Goal: Transaction & Acquisition: Purchase product/service

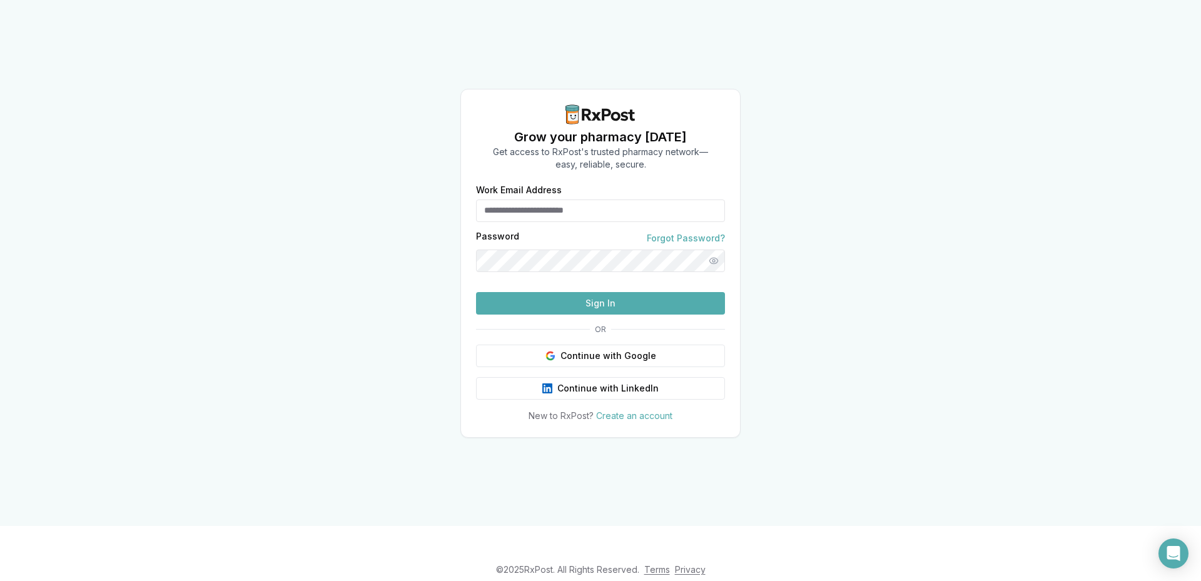
click at [587, 200] on input "Work Email Address" at bounding box center [600, 211] width 249 height 23
type input "**********"
click at [605, 315] on button "Sign In" at bounding box center [600, 303] width 249 height 23
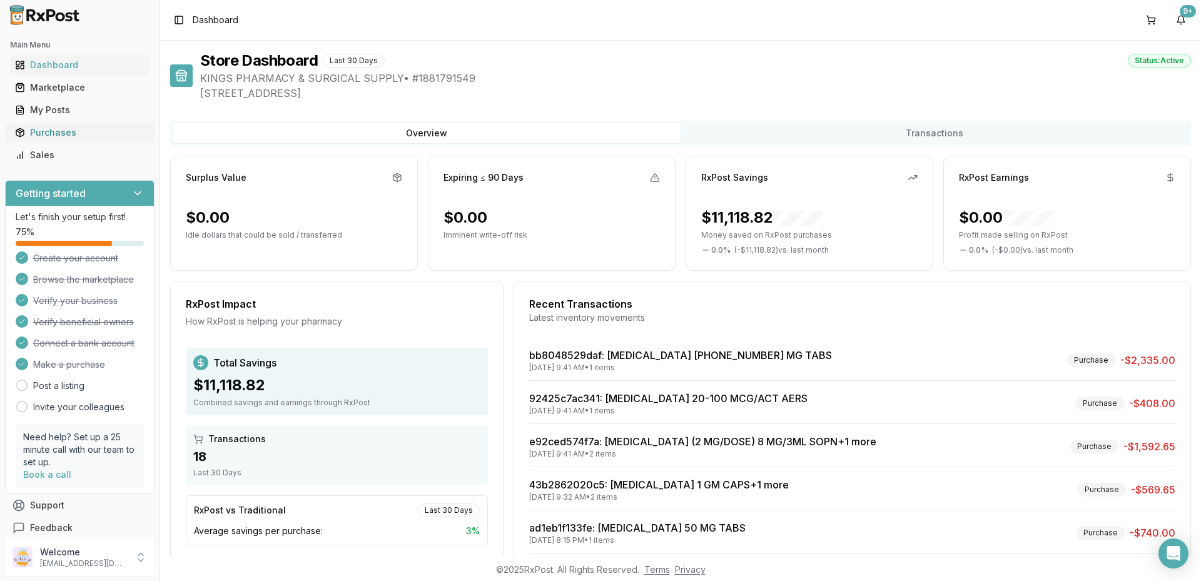
click at [62, 132] on div "Purchases" at bounding box center [79, 132] width 129 height 13
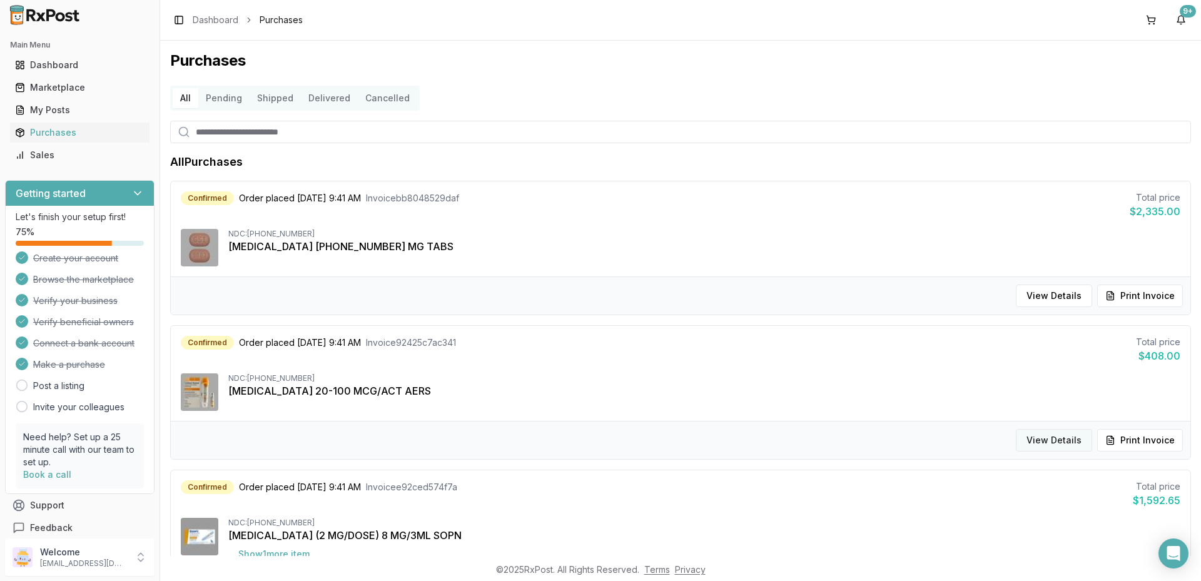
click at [1045, 430] on button "View Details" at bounding box center [1054, 440] width 76 height 23
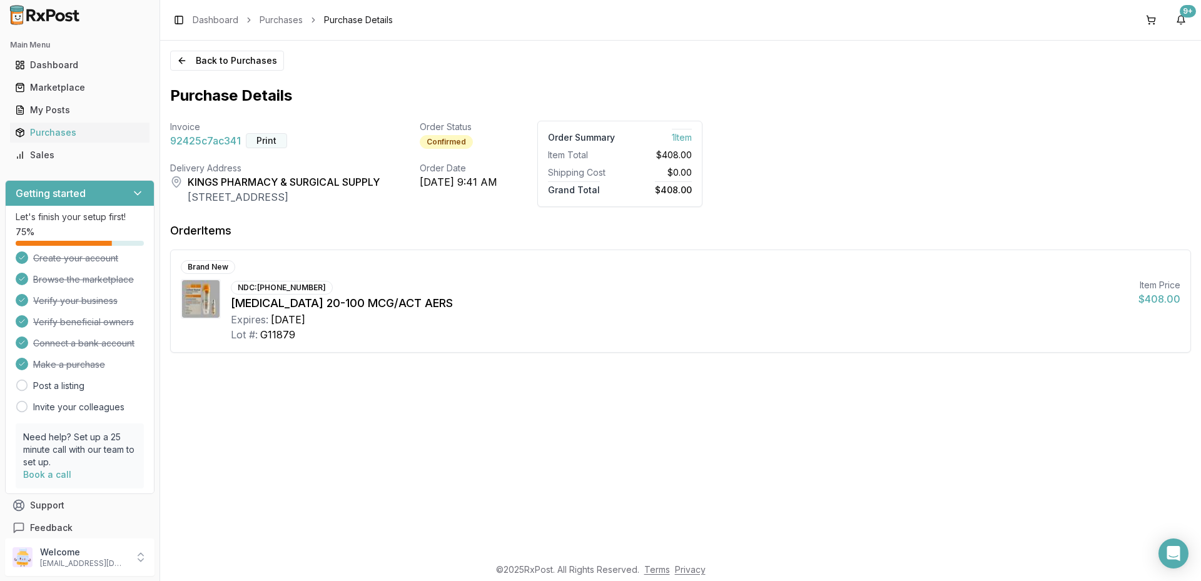
click at [267, 138] on button "Print" at bounding box center [266, 140] width 41 height 15
click at [188, 59] on button "Back to Purchases" at bounding box center [227, 61] width 114 height 20
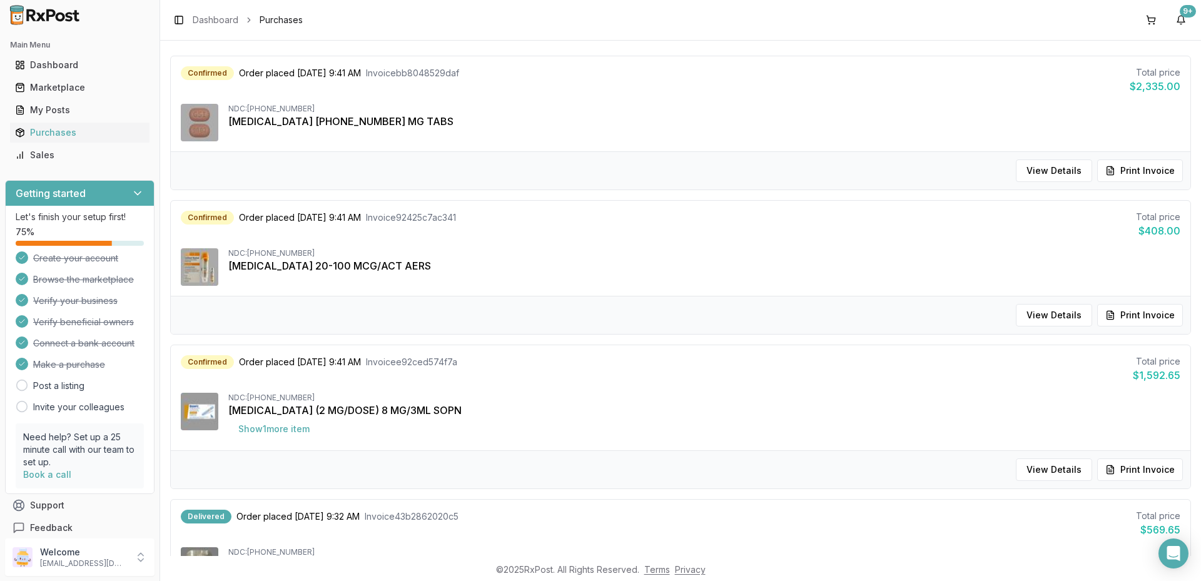
scroll to position [188, 0]
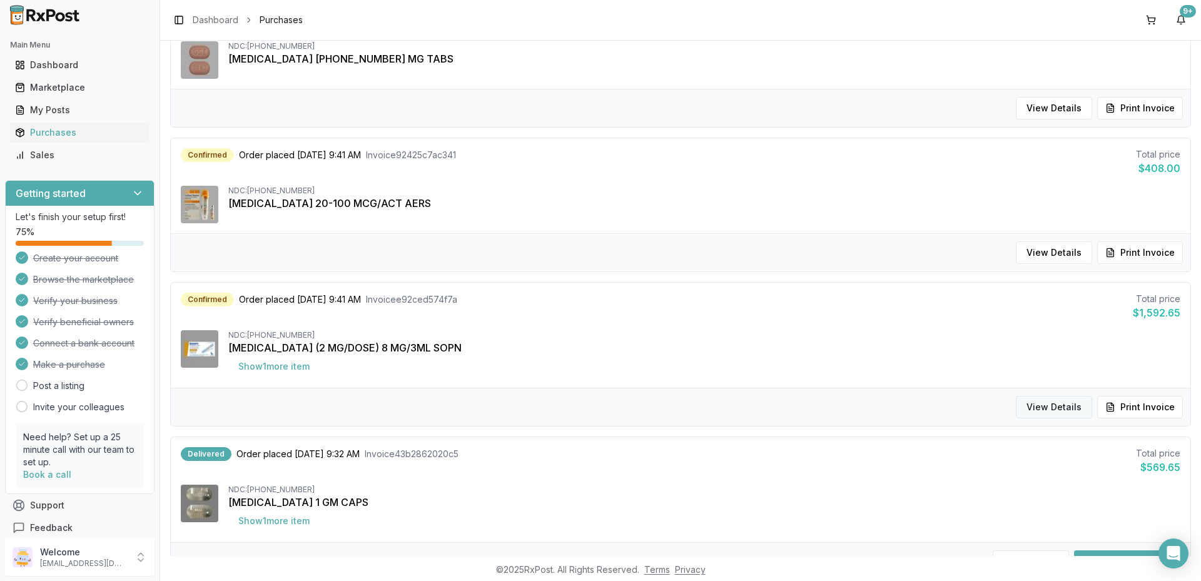
click at [1024, 410] on button "View Details" at bounding box center [1054, 407] width 76 height 23
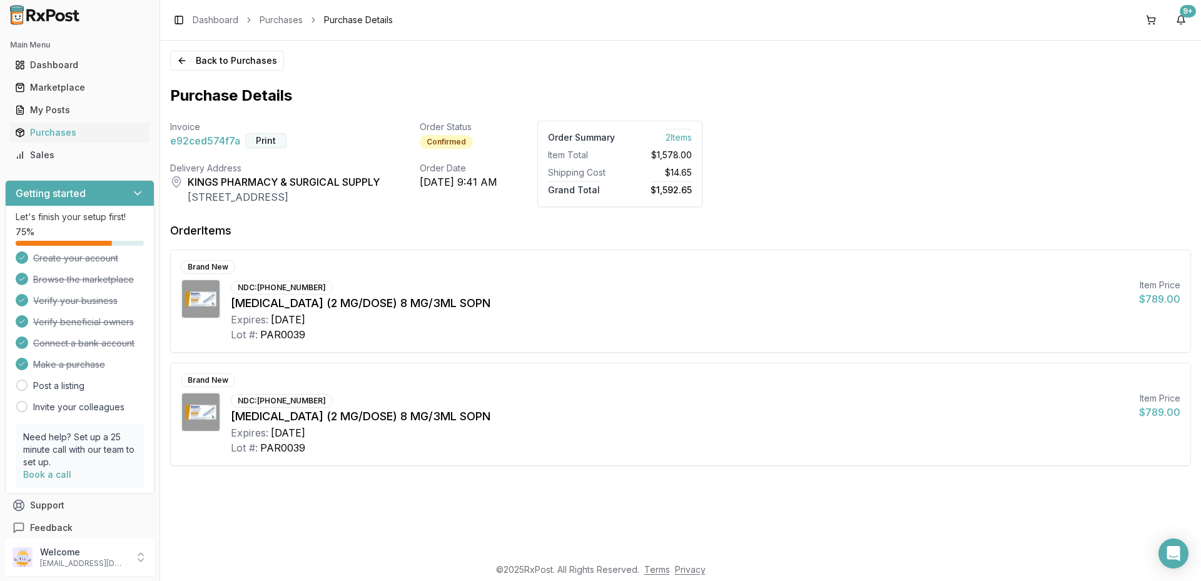
click at [275, 139] on button "Print" at bounding box center [265, 140] width 41 height 15
click at [59, 136] on div "Purchases" at bounding box center [79, 132] width 129 height 13
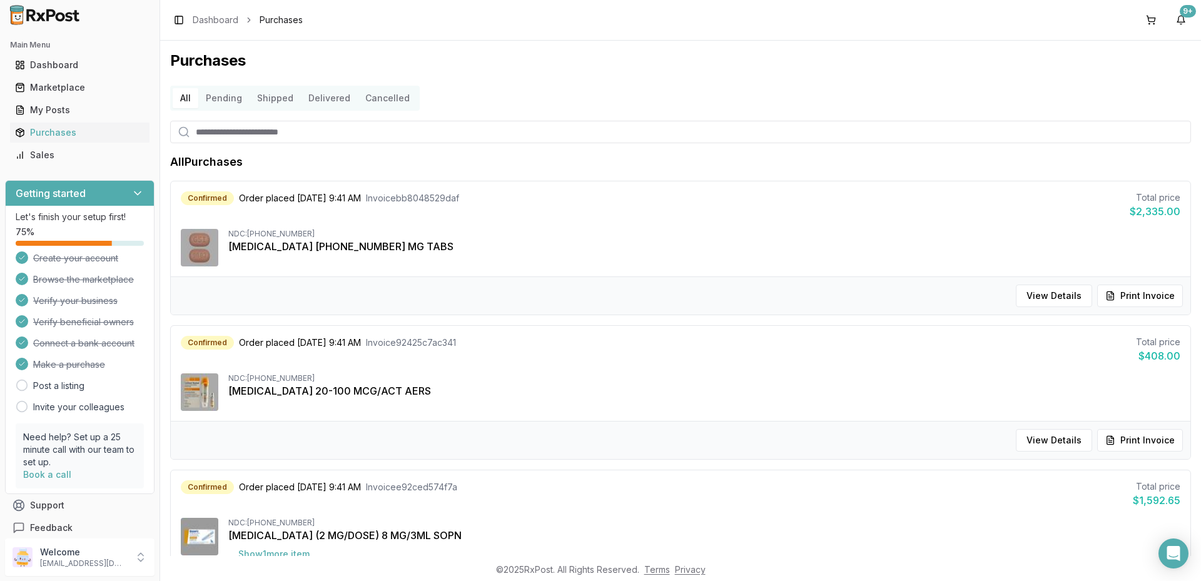
click at [281, 98] on button "Shipped" at bounding box center [275, 98] width 51 height 20
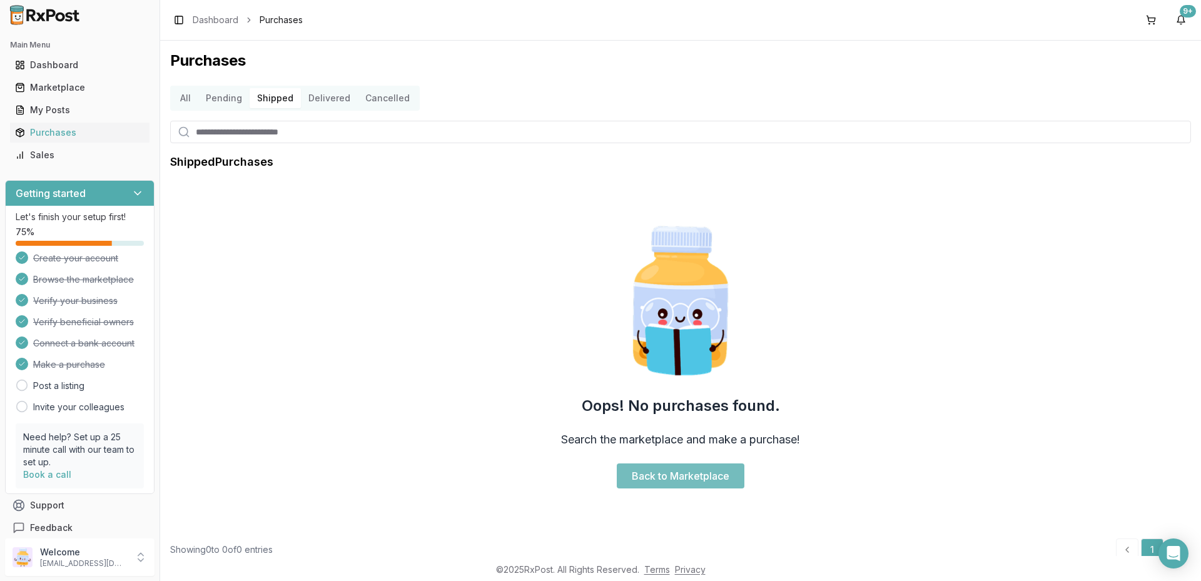
click at [684, 472] on link "Back to Marketplace" at bounding box center [681, 475] width 128 height 25
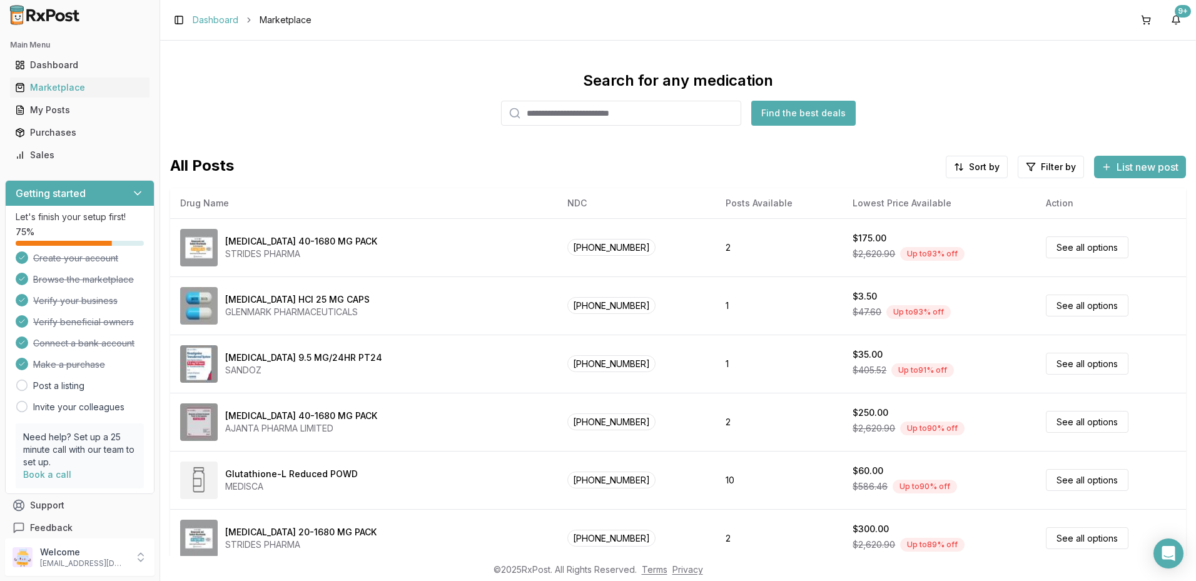
click at [214, 21] on link "Dashboard" at bounding box center [216, 20] width 46 height 13
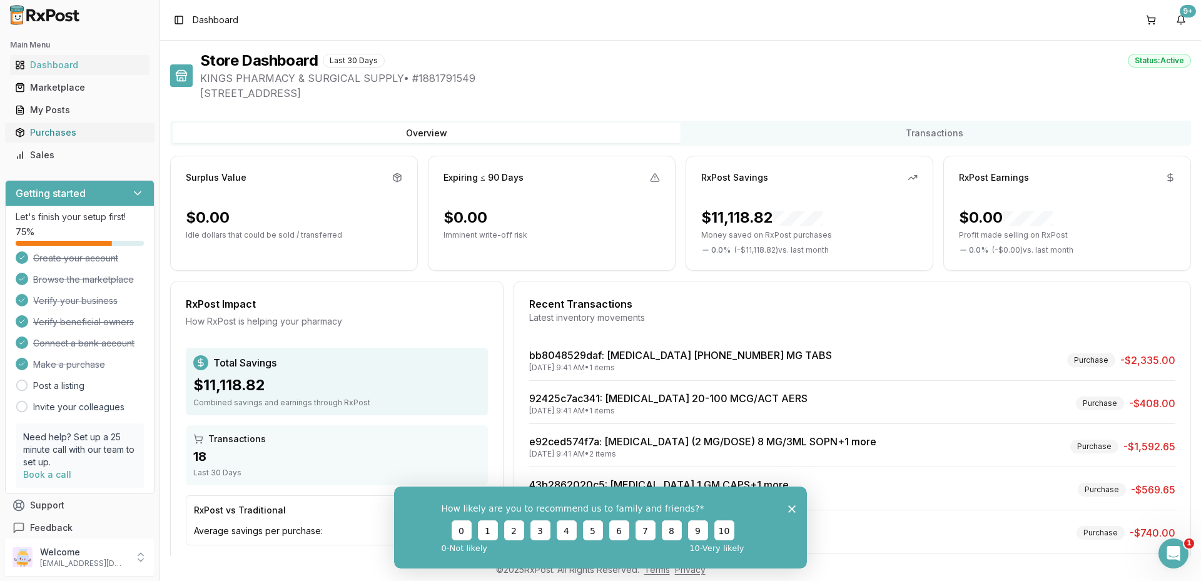
click at [64, 133] on div "Purchases" at bounding box center [79, 132] width 129 height 13
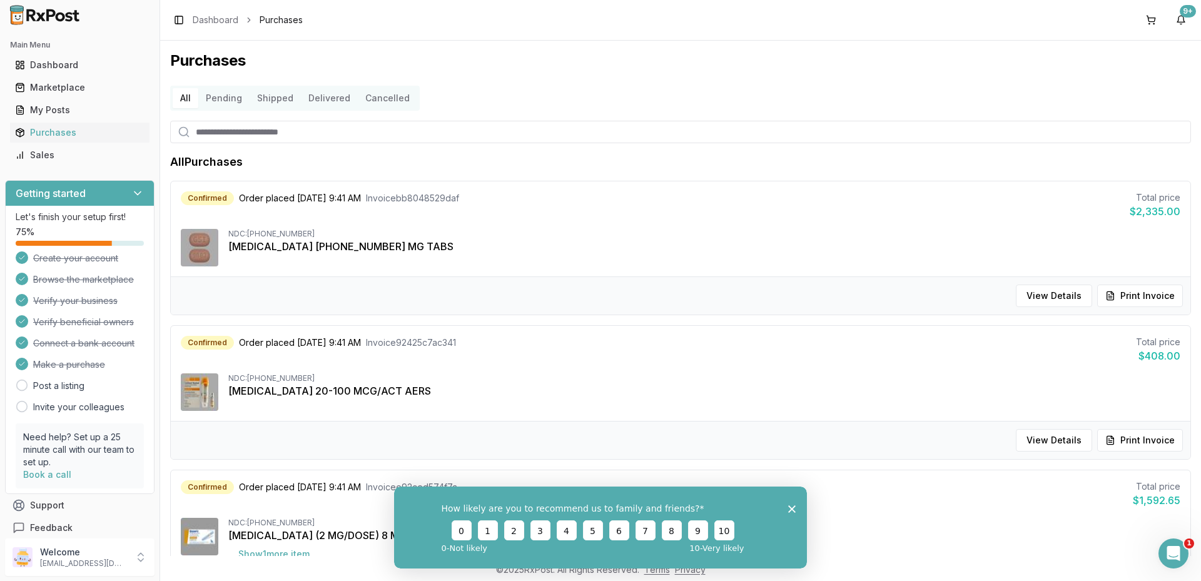
click at [799, 507] on div "How likely are you to recommend us to family and friends? 0 1 2 3 4 5 6 7 8 9 1…" at bounding box center [600, 527] width 413 height 82
click at [794, 507] on icon "Close survey" at bounding box center [792, 509] width 8 height 8
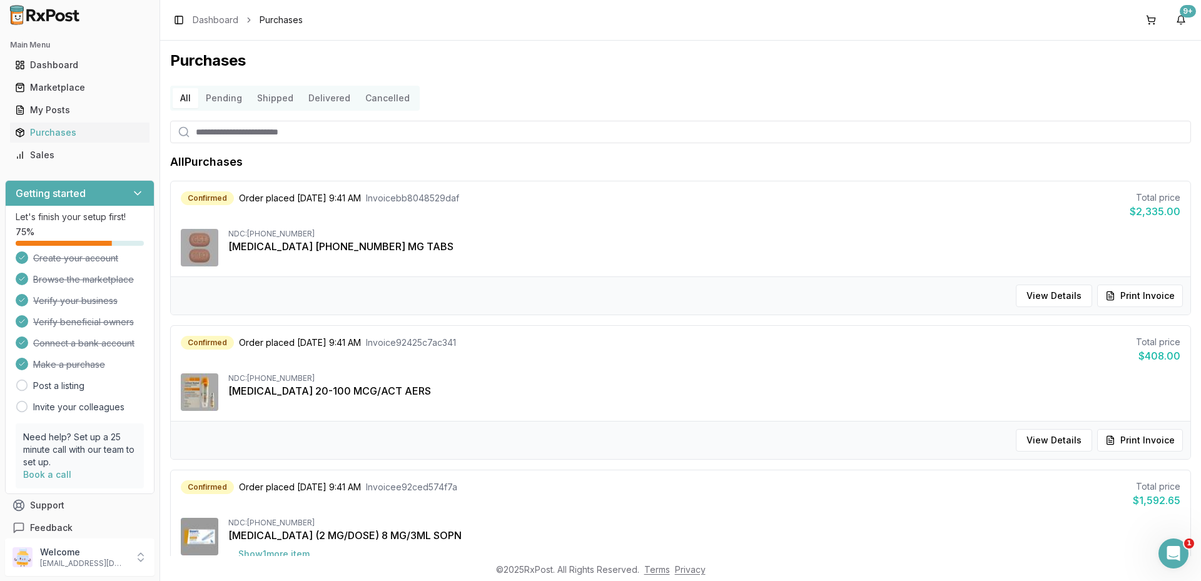
click at [220, 94] on button "Pending" at bounding box center [223, 98] width 51 height 20
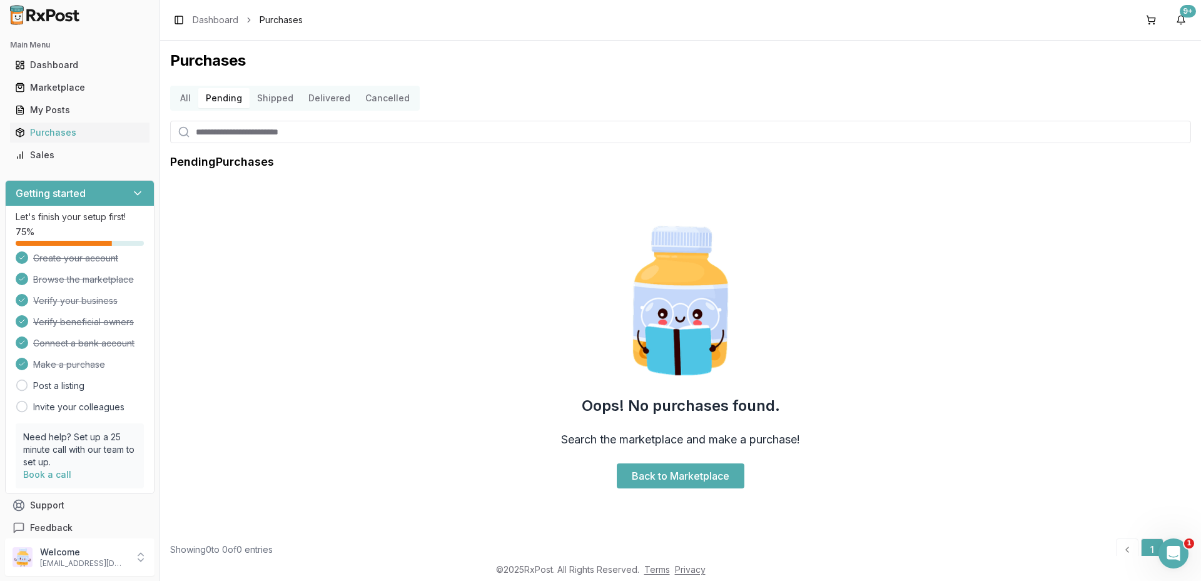
click at [365, 96] on button "Cancelled" at bounding box center [387, 98] width 59 height 20
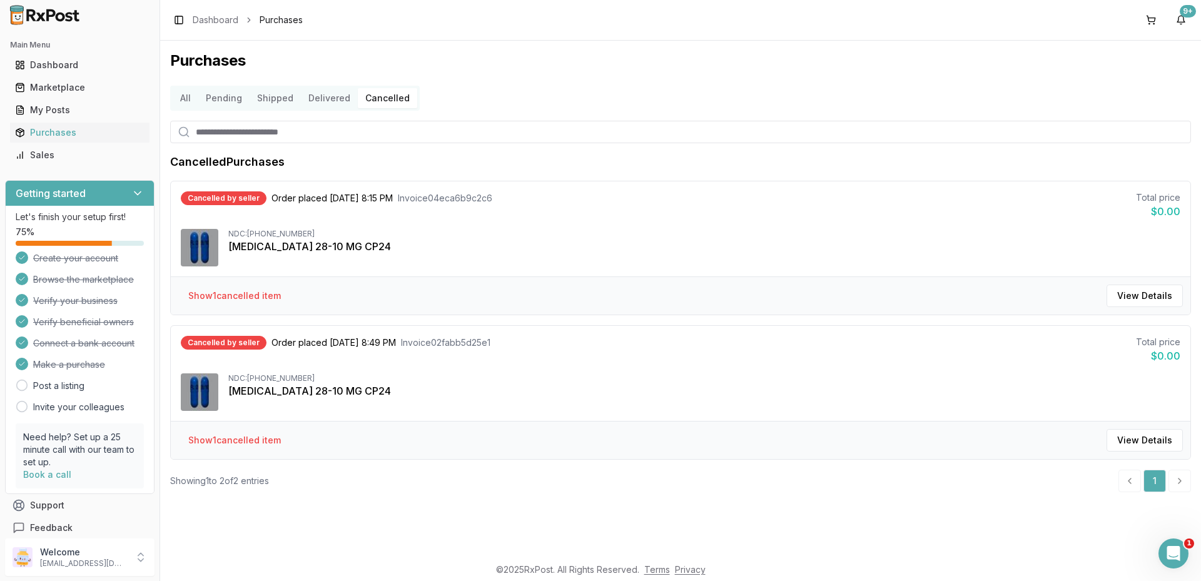
click at [233, 248] on div "[MEDICAL_DATA] 28-10 MG CP24" at bounding box center [704, 246] width 952 height 15
drag, startPoint x: 230, startPoint y: 248, endPoint x: 370, endPoint y: 246, distance: 140.1
click at [370, 246] on div "[MEDICAL_DATA] 28-10 MG CP24" at bounding box center [704, 246] width 952 height 15
copy div "[MEDICAL_DATA] 28-10 MG CP24"
click at [86, 89] on div "Marketplace" at bounding box center [79, 87] width 129 height 13
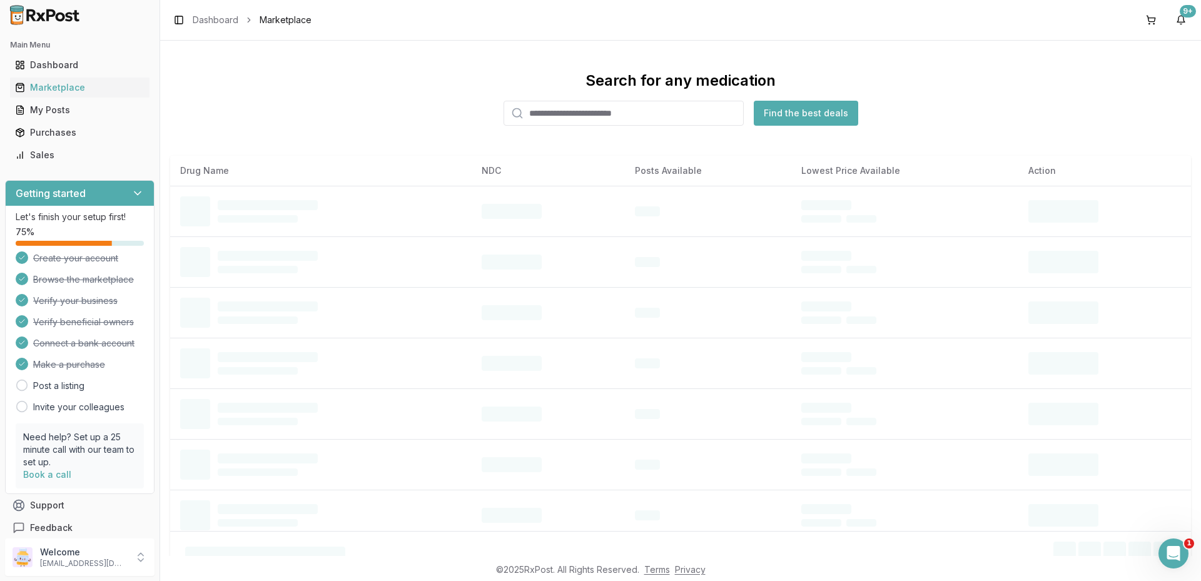
click at [565, 118] on input "search" at bounding box center [623, 113] width 240 height 25
paste input "**********"
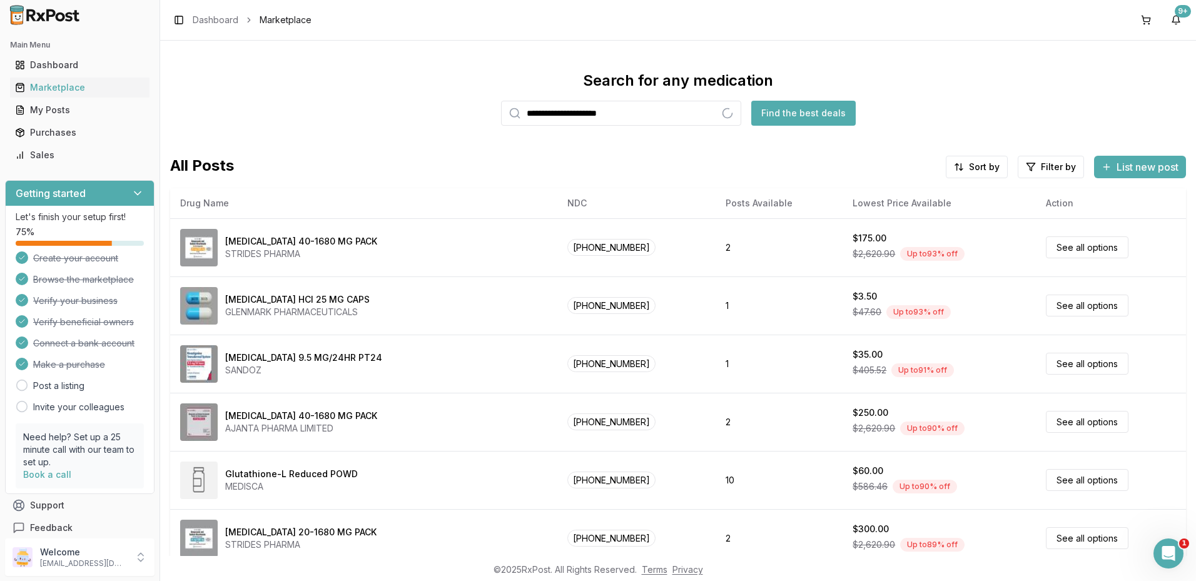
click at [817, 114] on button "Find the best deals" at bounding box center [803, 113] width 104 height 25
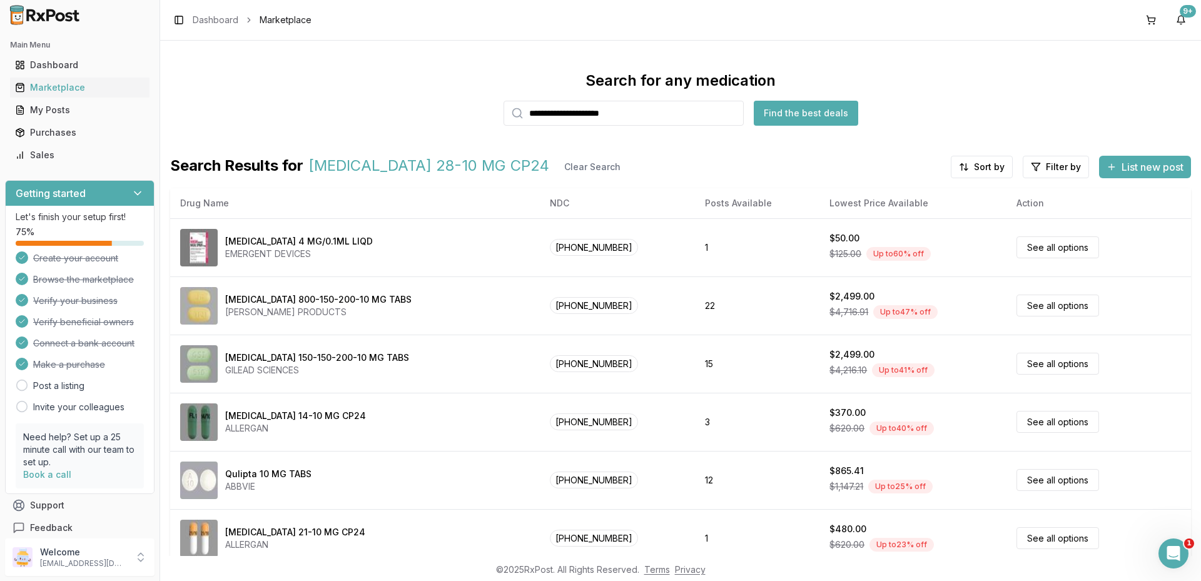
click at [669, 113] on input "**********" at bounding box center [623, 113] width 240 height 25
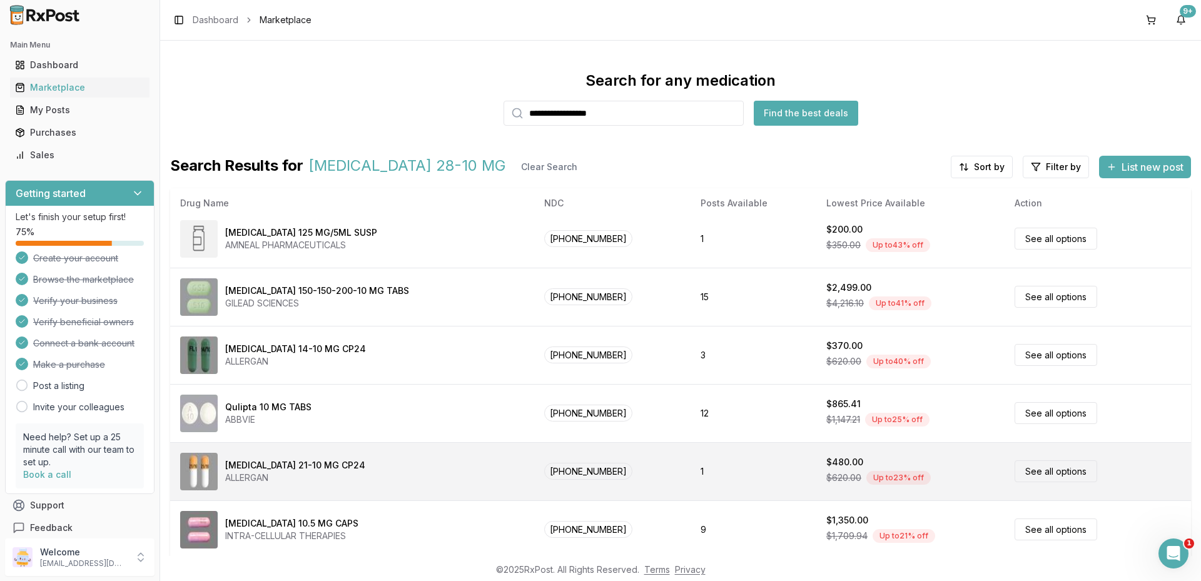
scroll to position [63, 0]
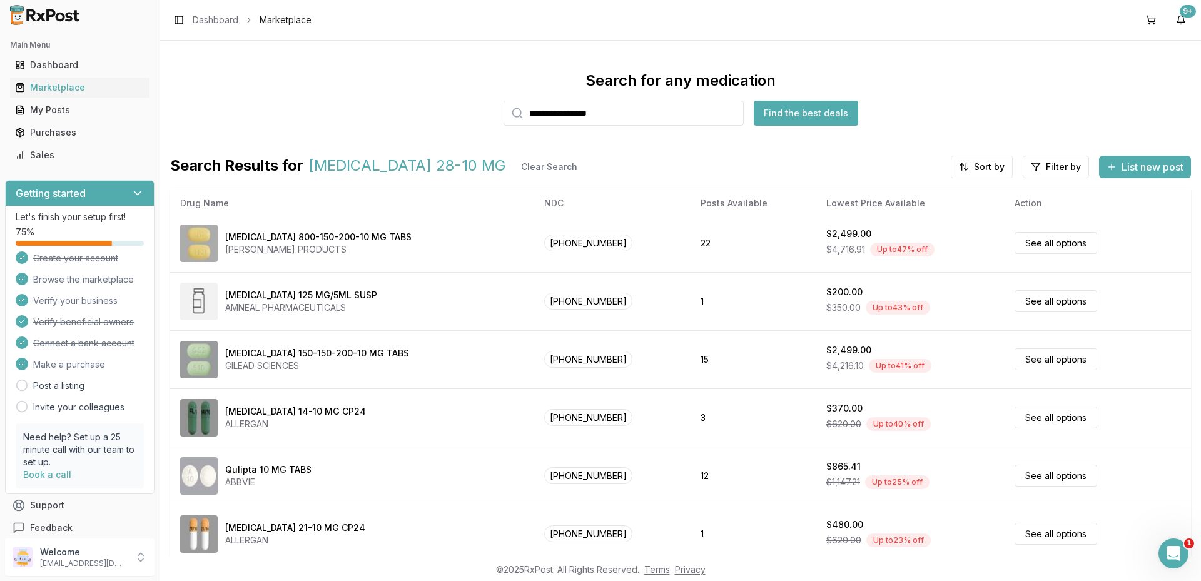
click at [565, 117] on input "**********" at bounding box center [623, 113] width 240 height 25
drag, startPoint x: 644, startPoint y: 104, endPoint x: 463, endPoint y: 98, distance: 180.9
click at [463, 98] on div "**********" at bounding box center [680, 98] width 1021 height 55
type input "*****"
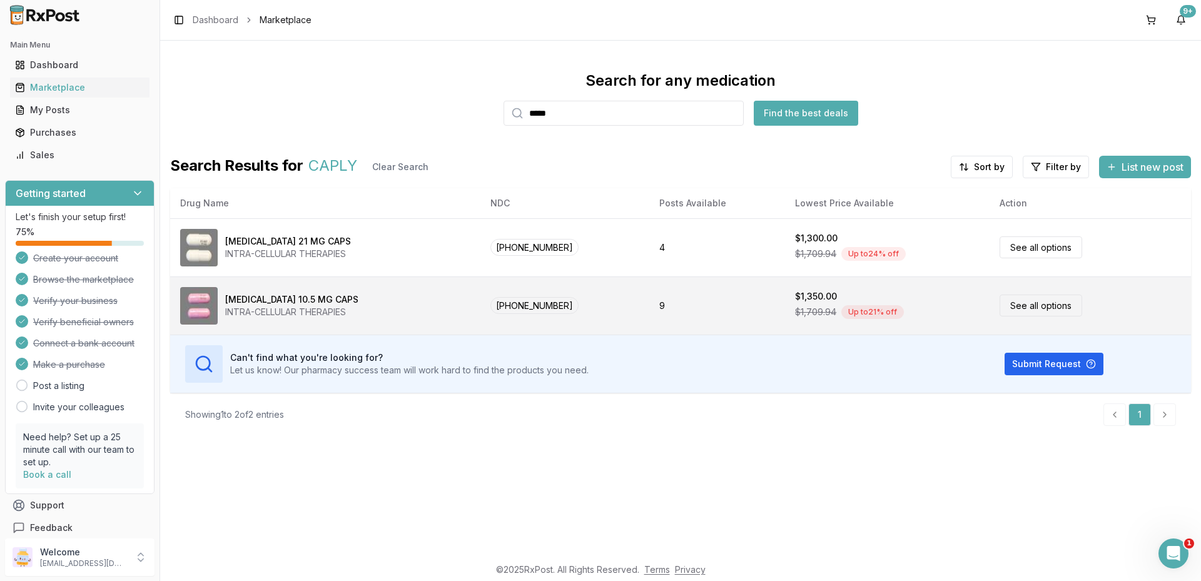
click at [1016, 306] on link "See all options" at bounding box center [1040, 306] width 83 height 22
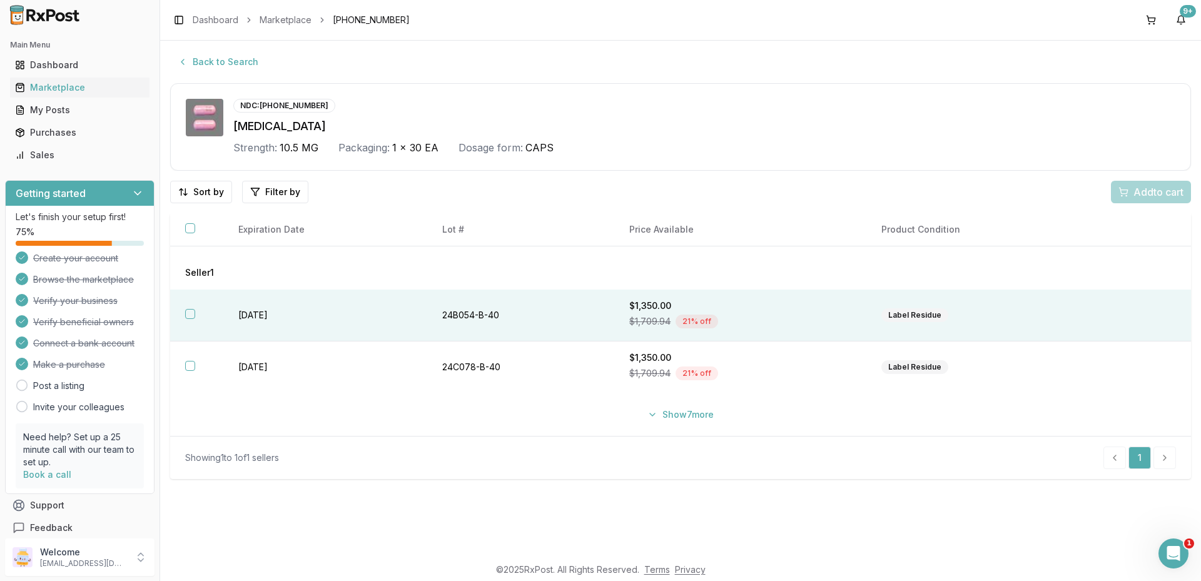
click at [195, 316] on button "button" at bounding box center [190, 314] width 10 height 10
click at [40, 133] on div "Purchases" at bounding box center [79, 132] width 129 height 13
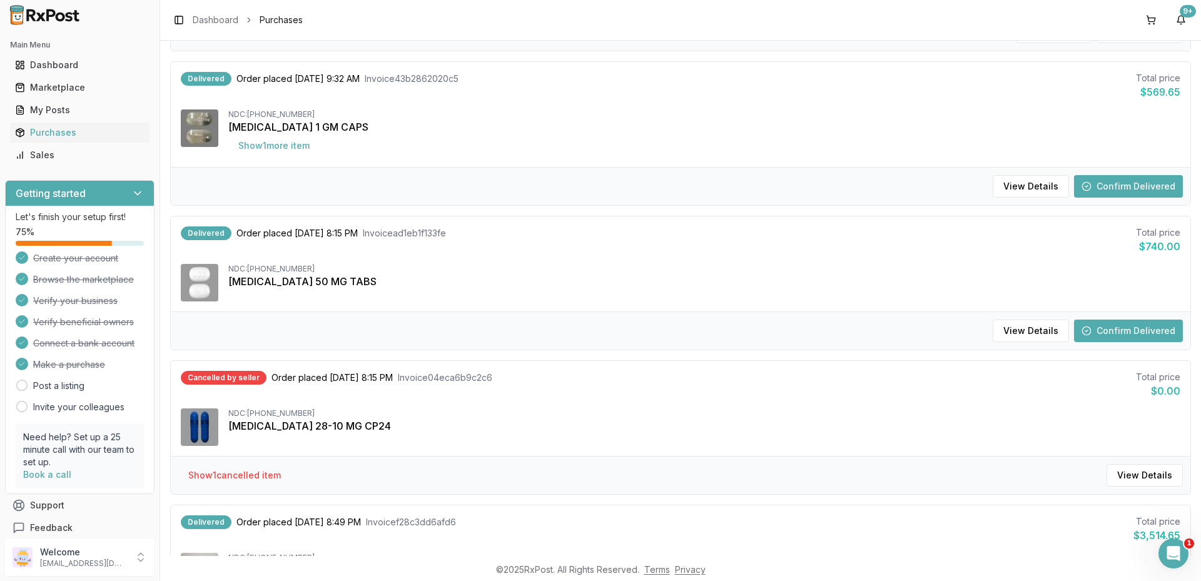
scroll to position [688, 0]
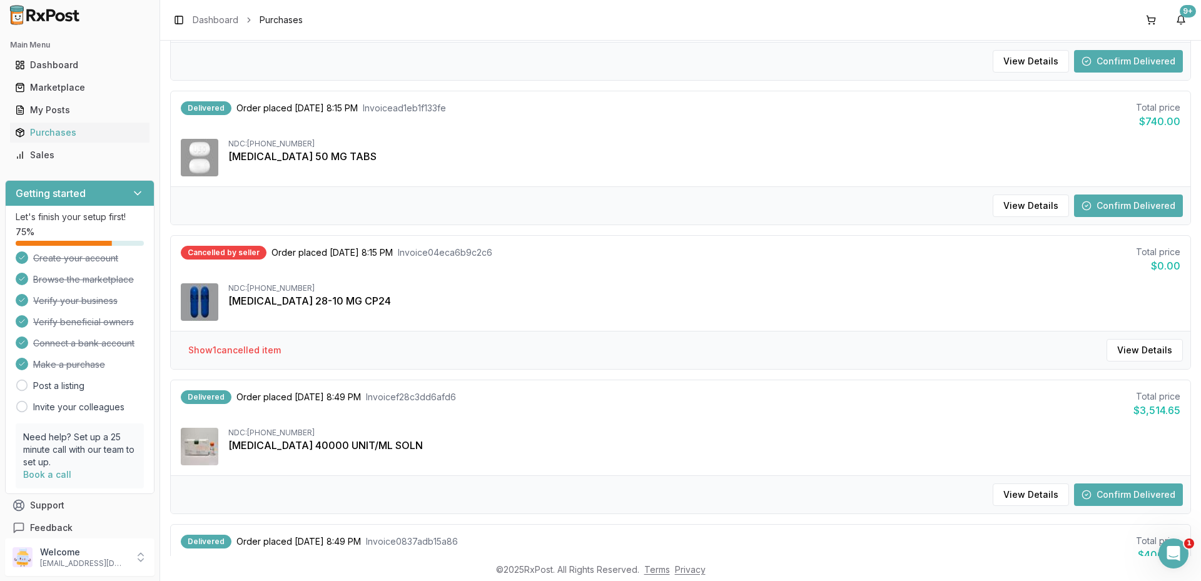
click at [270, 305] on div "[MEDICAL_DATA] 28-10 MG CP24" at bounding box center [704, 300] width 952 height 15
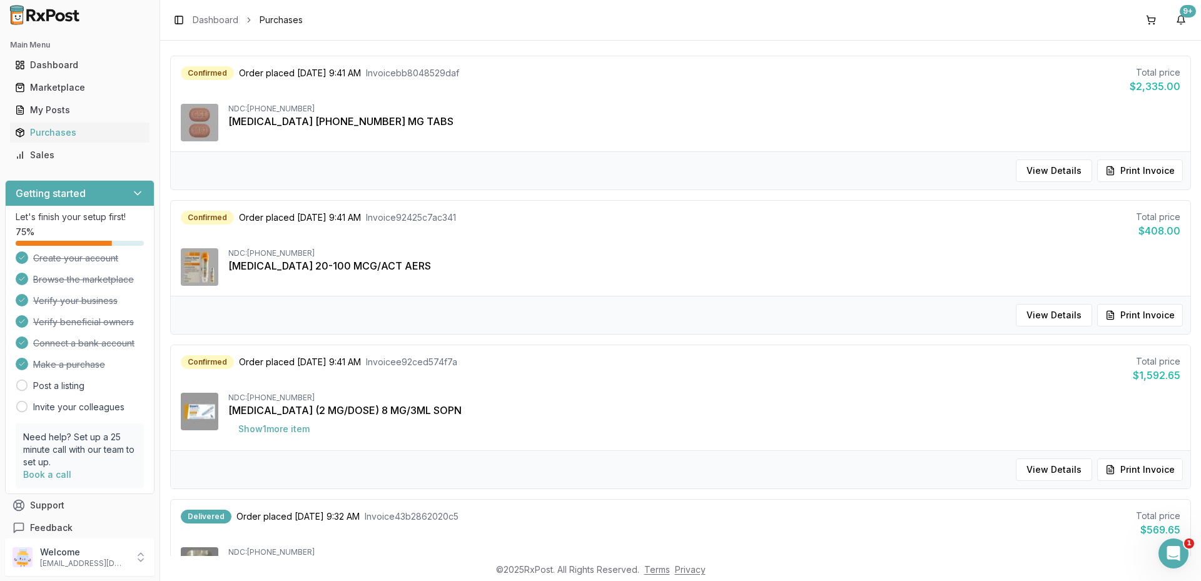
scroll to position [0, 0]
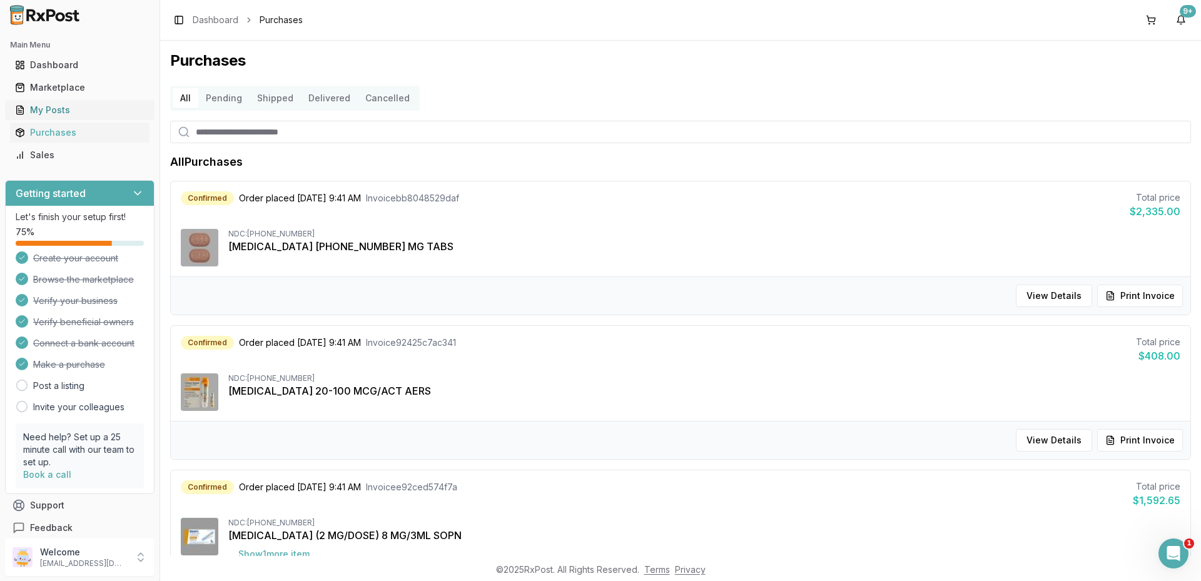
click at [51, 111] on div "My Posts" at bounding box center [79, 110] width 129 height 13
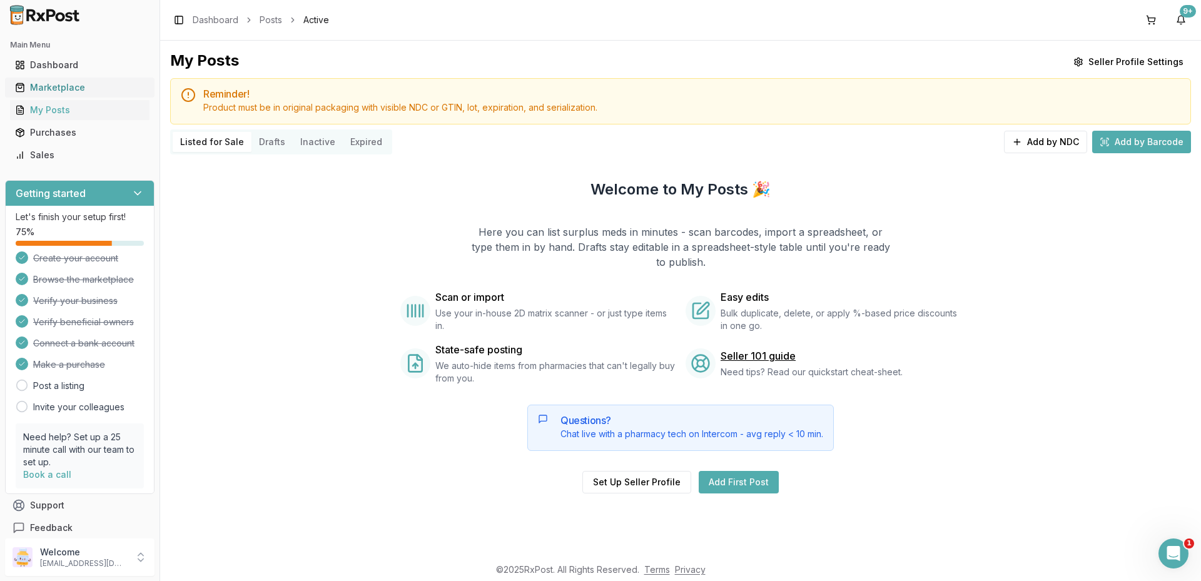
click at [51, 91] on div "Marketplace" at bounding box center [79, 87] width 129 height 13
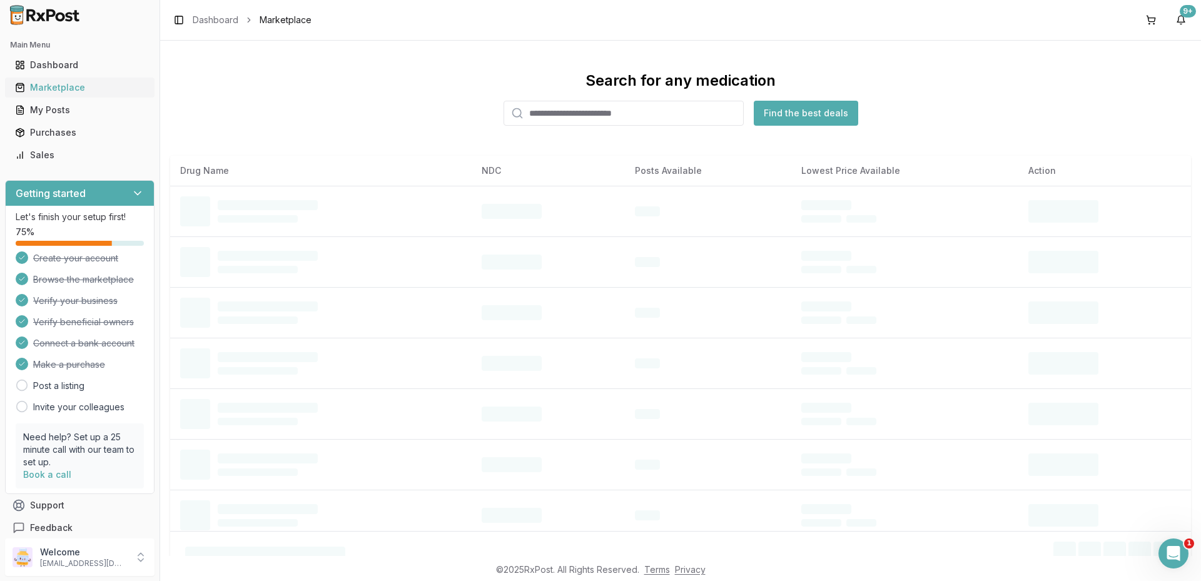
click at [51, 91] on div "Marketplace" at bounding box center [79, 87] width 129 height 13
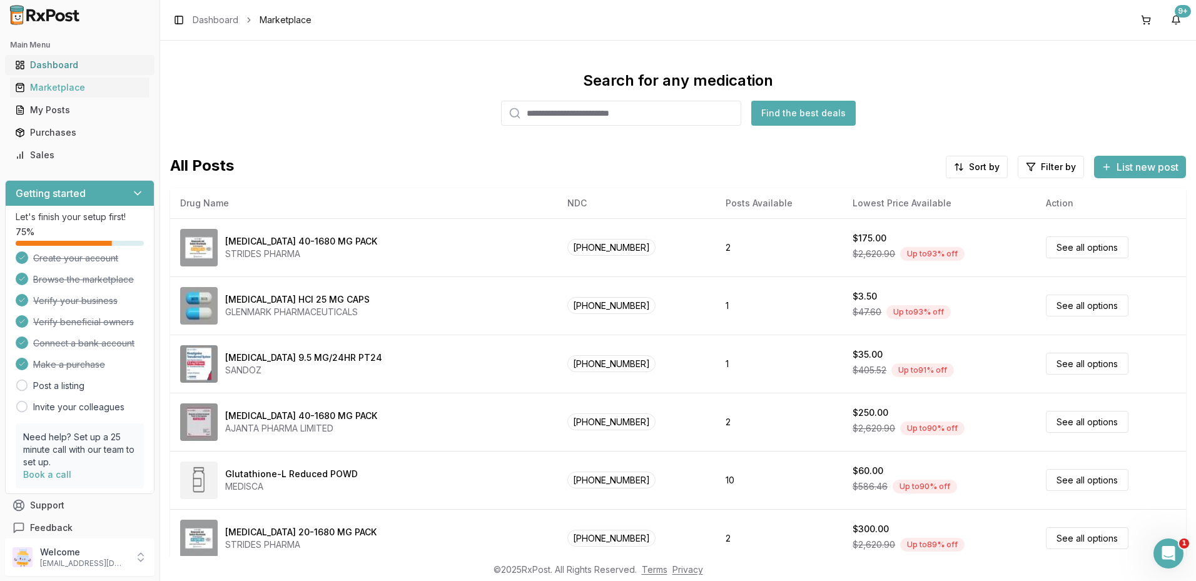
click at [73, 65] on div "Dashboard" at bounding box center [79, 65] width 129 height 13
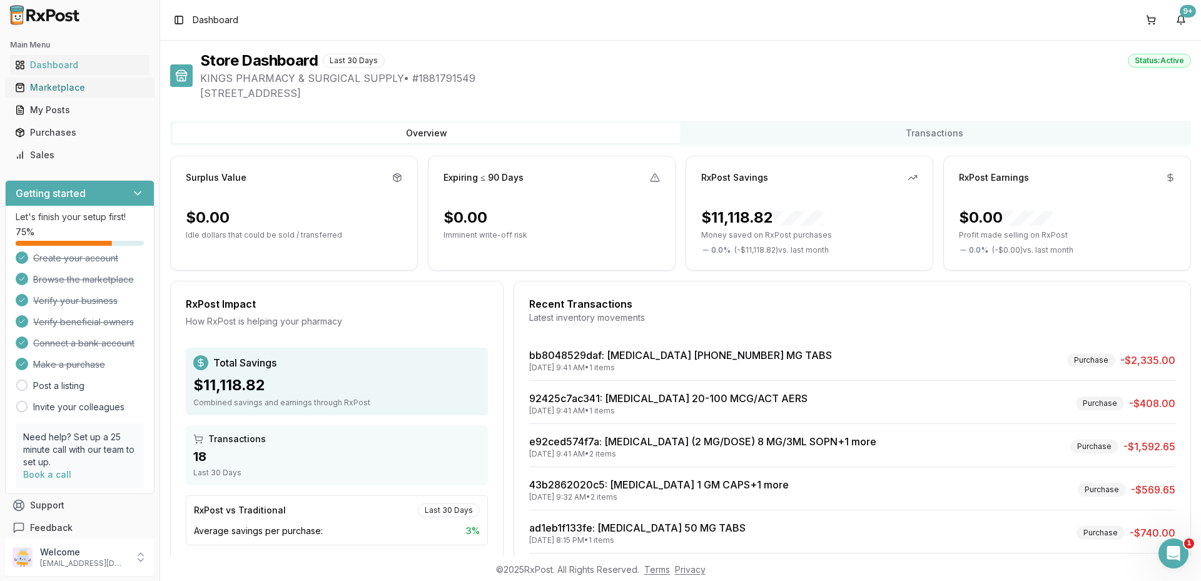
click at [73, 87] on div "Marketplace" at bounding box center [79, 87] width 129 height 13
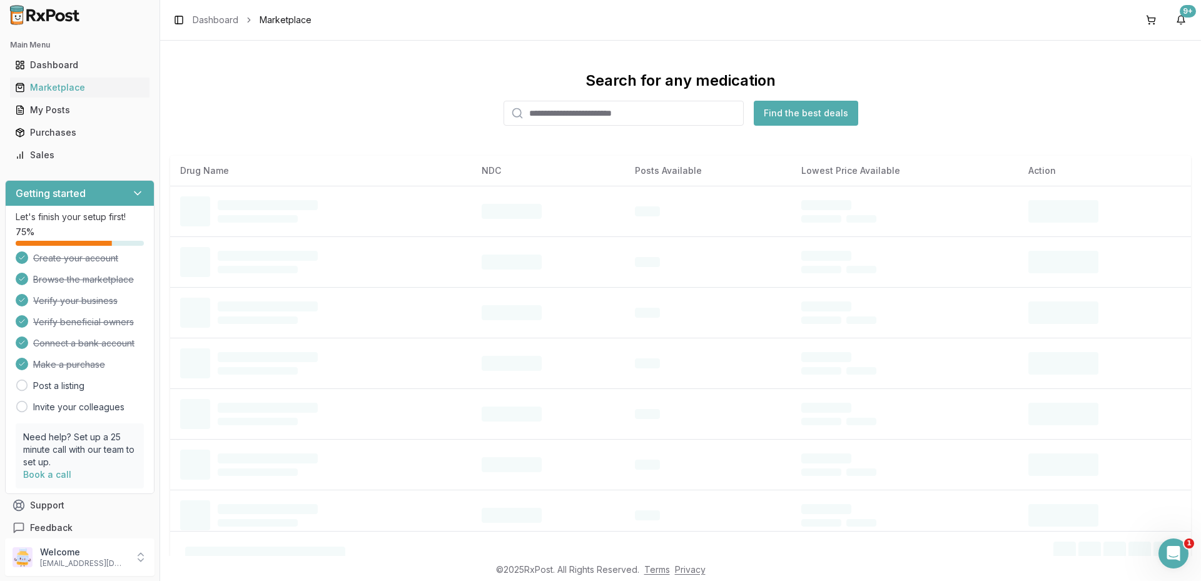
click at [597, 116] on input "search" at bounding box center [623, 113] width 240 height 25
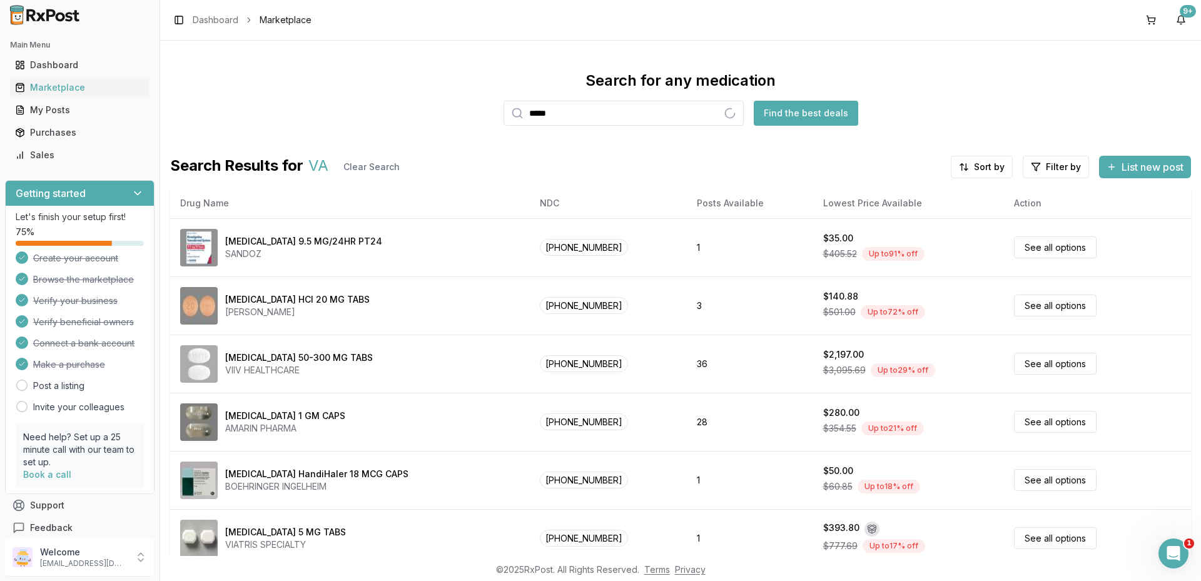
type input "*****"
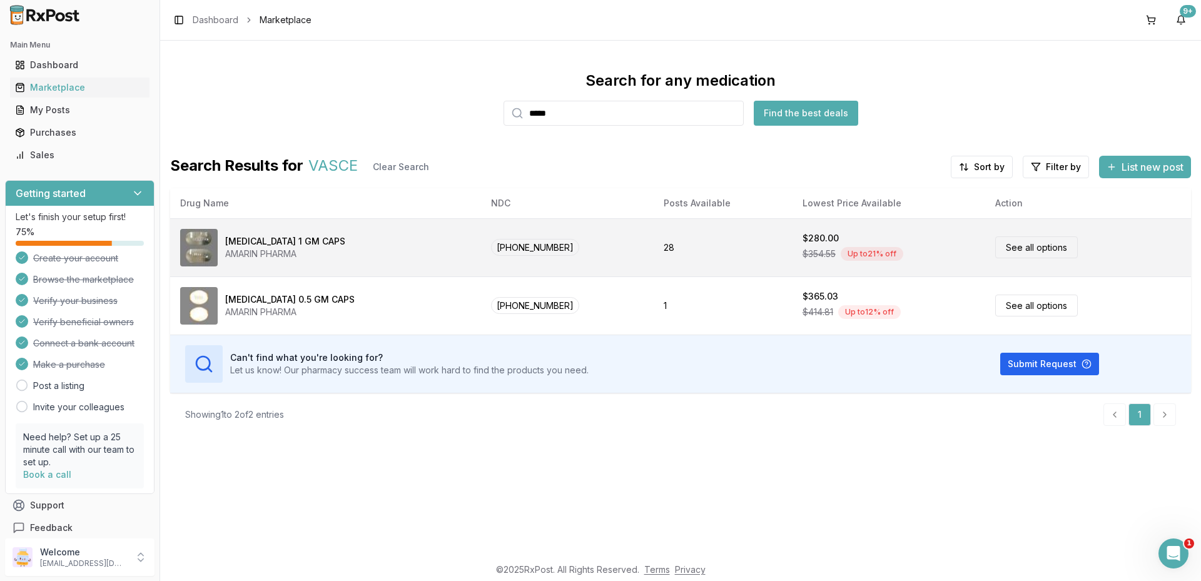
click at [1021, 244] on link "See all options" at bounding box center [1036, 247] width 83 height 22
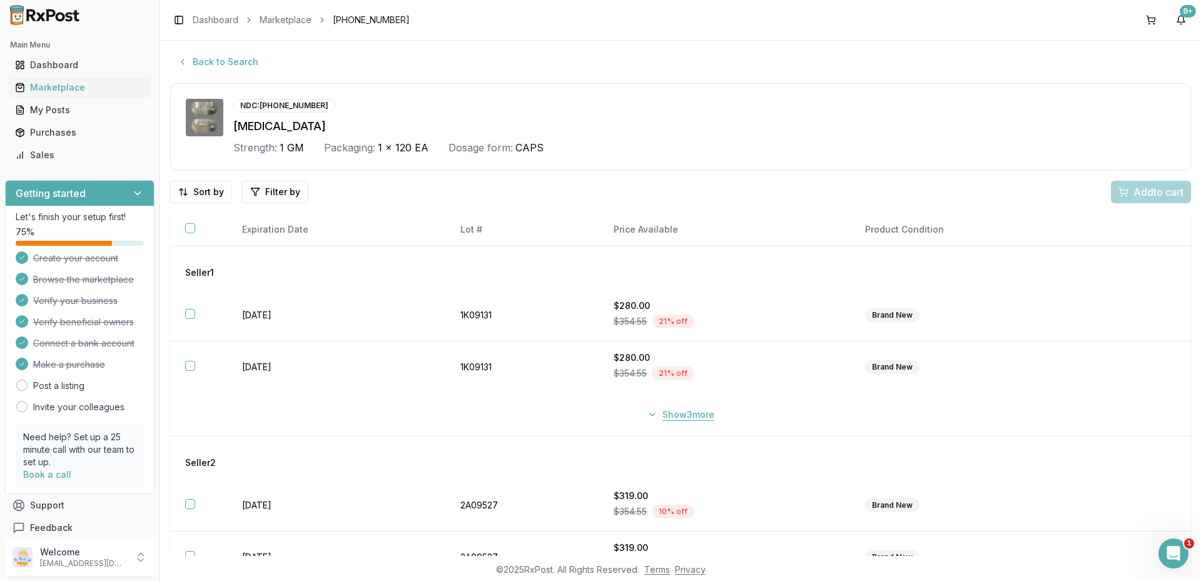
click at [684, 413] on button "Show 3 more" at bounding box center [681, 414] width 82 height 23
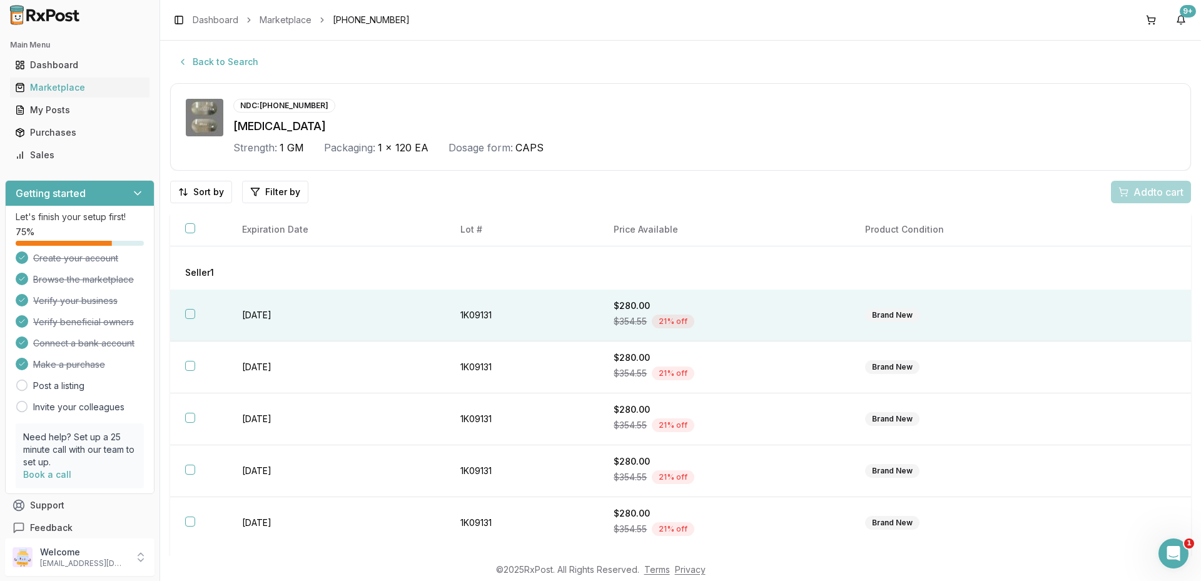
click at [195, 320] on th at bounding box center [198, 316] width 57 height 52
